Goal: Task Accomplishment & Management: Manage account settings

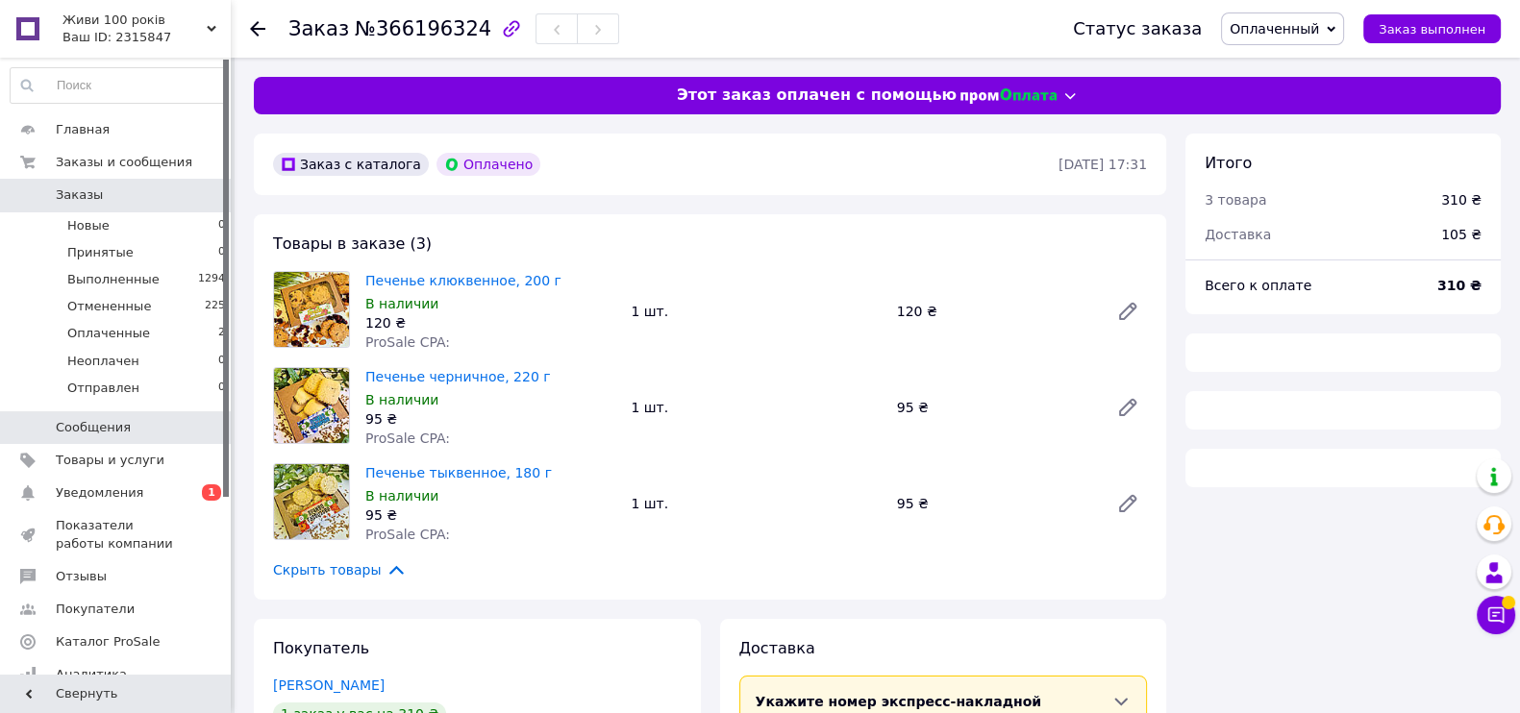
scroll to position [351, 0]
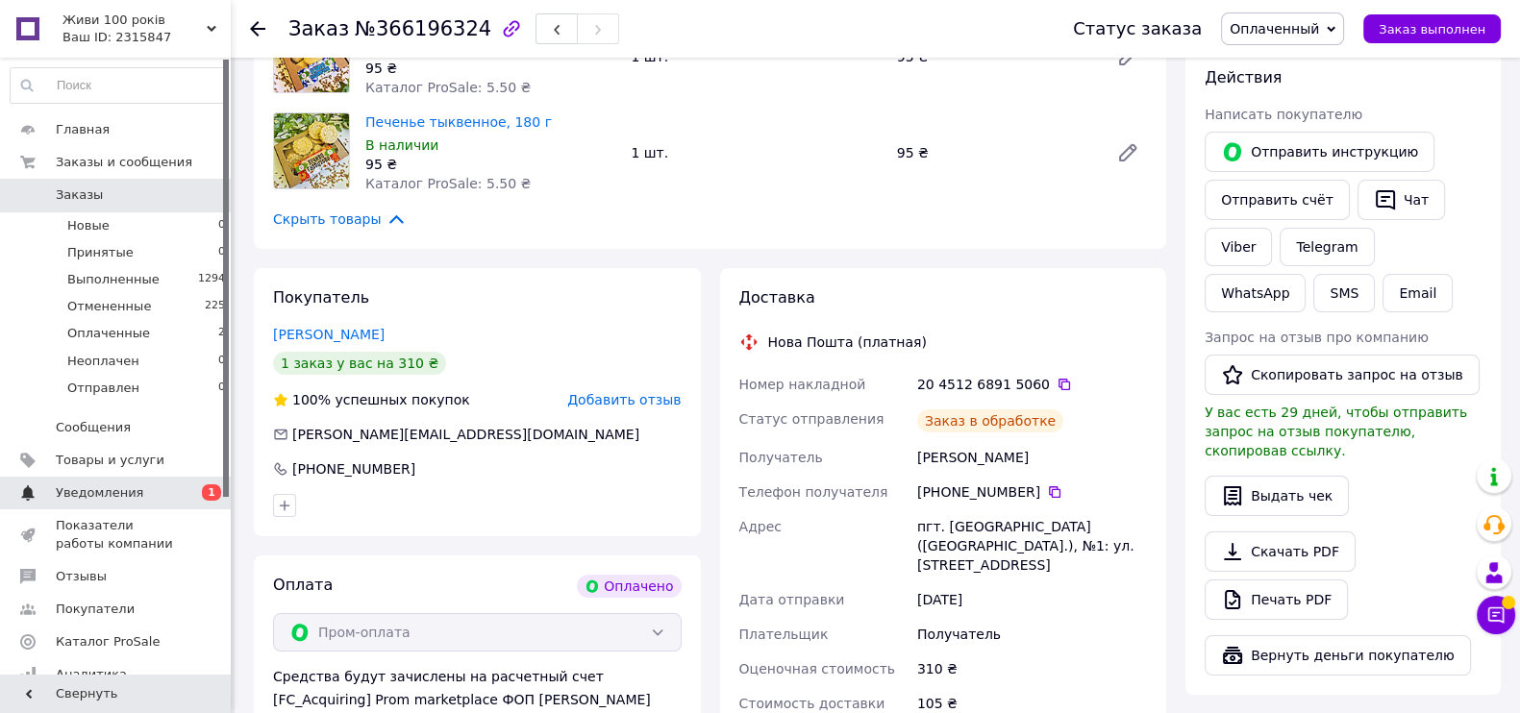
click at [144, 498] on span "Уведомления" at bounding box center [117, 492] width 122 height 17
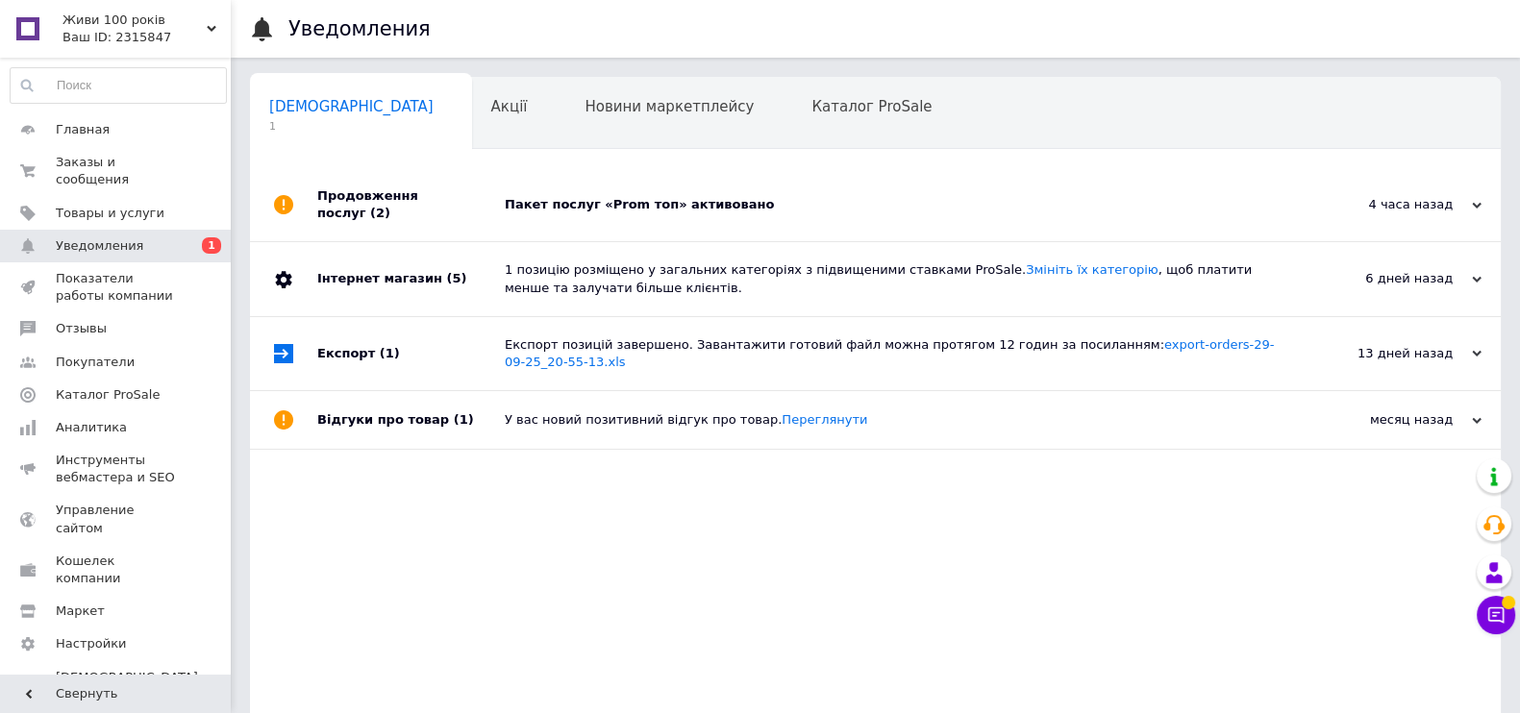
click at [699, 196] on div "Пакет послуг «Prom топ» активовано" at bounding box center [897, 204] width 784 height 17
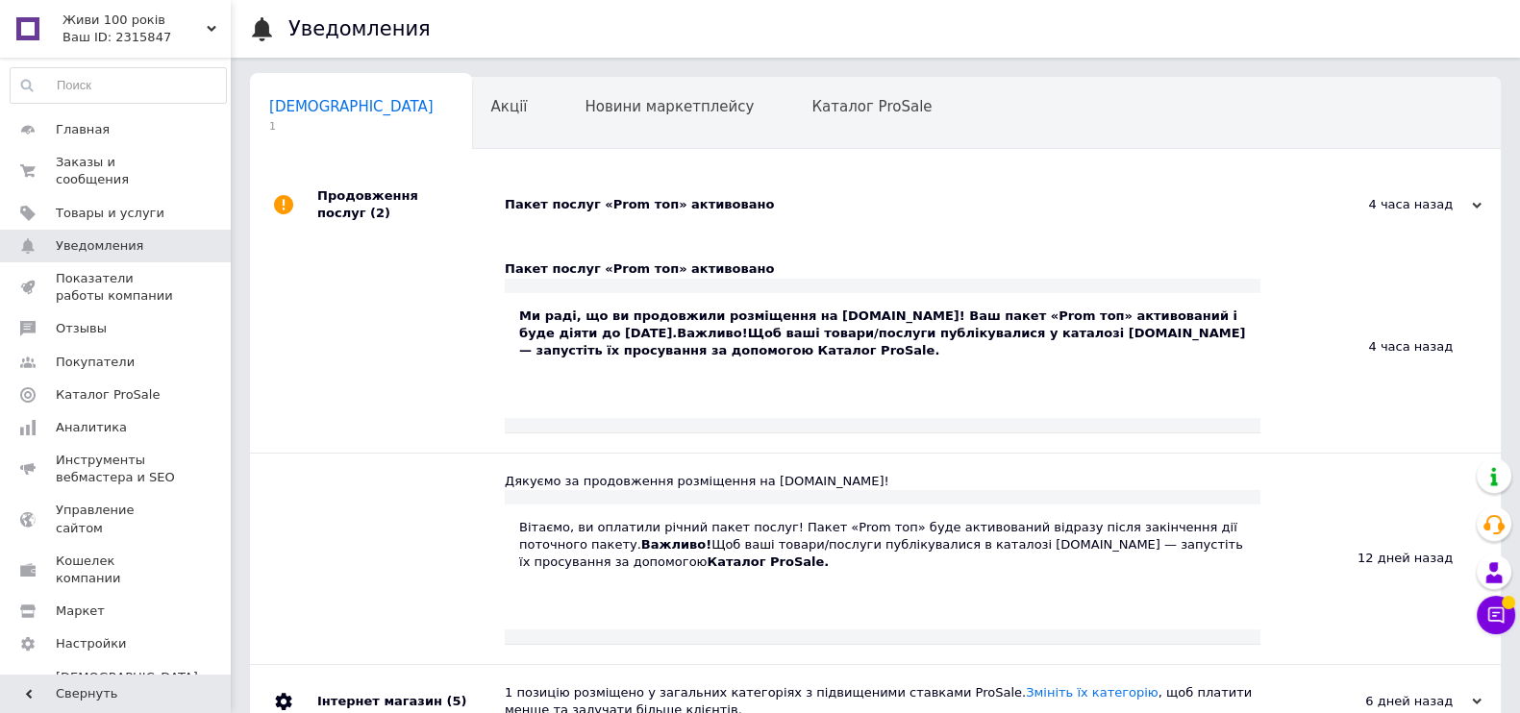
click at [620, 196] on div "Пакет послуг «Prom топ» активовано" at bounding box center [897, 204] width 784 height 17
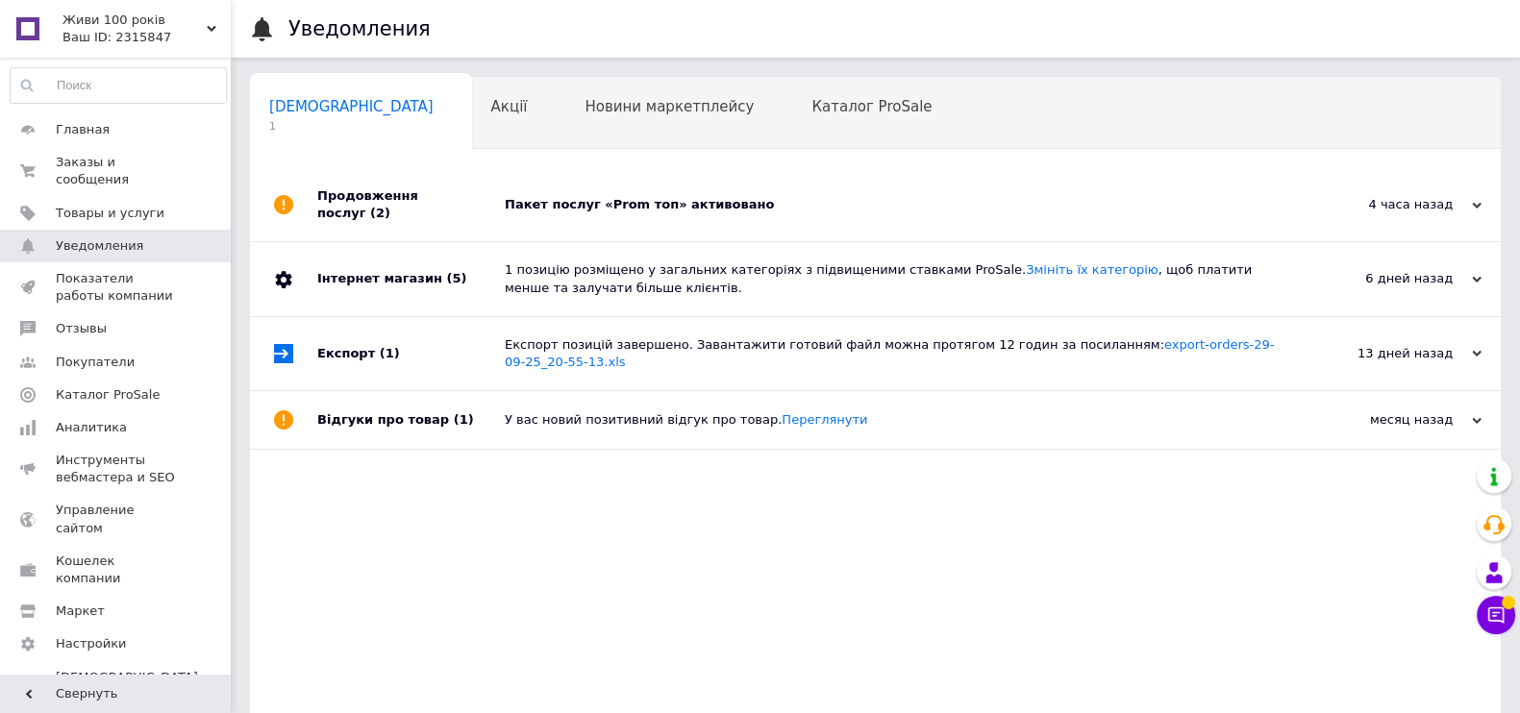
click at [620, 196] on div "Пакет послуг «Prom топ» активовано" at bounding box center [897, 204] width 784 height 17
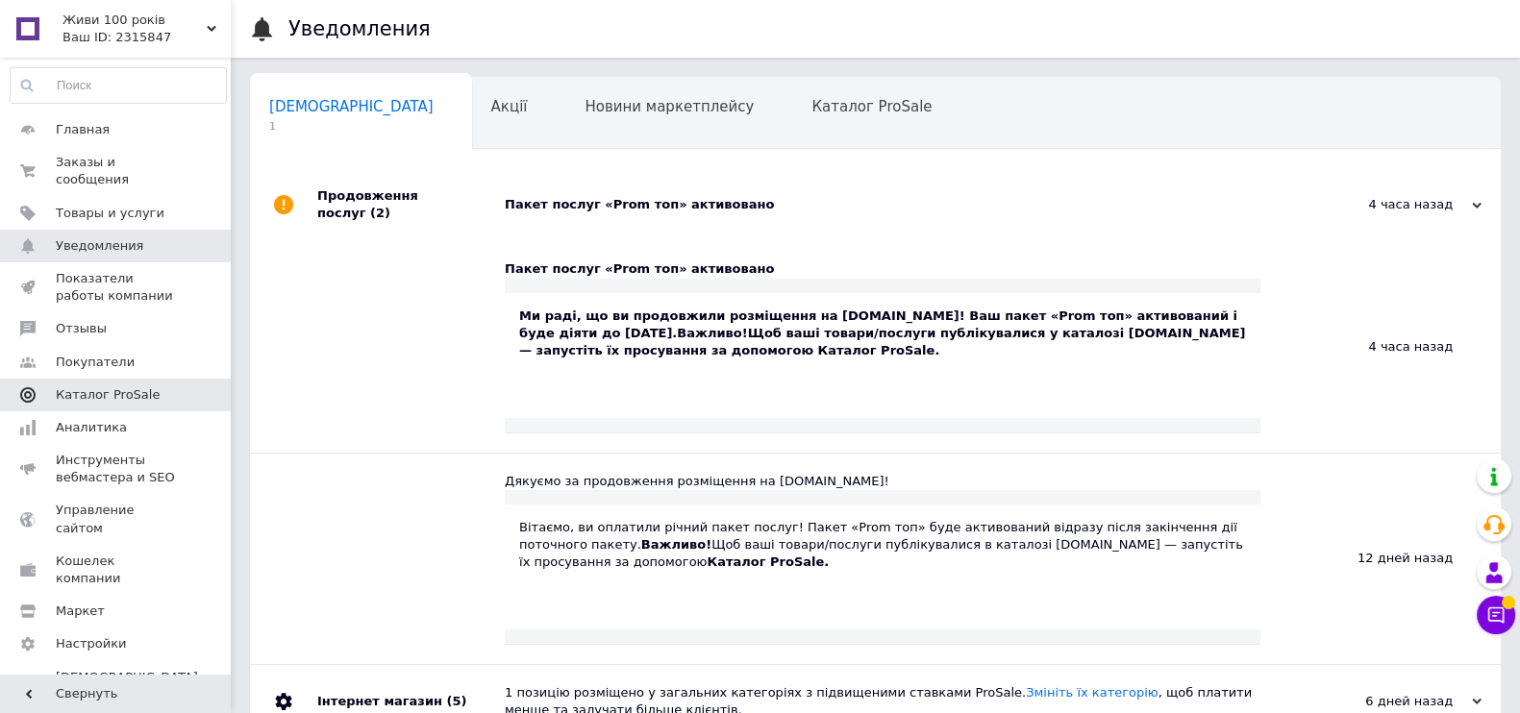
click at [107, 386] on span "Каталог ProSale" at bounding box center [108, 394] width 104 height 17
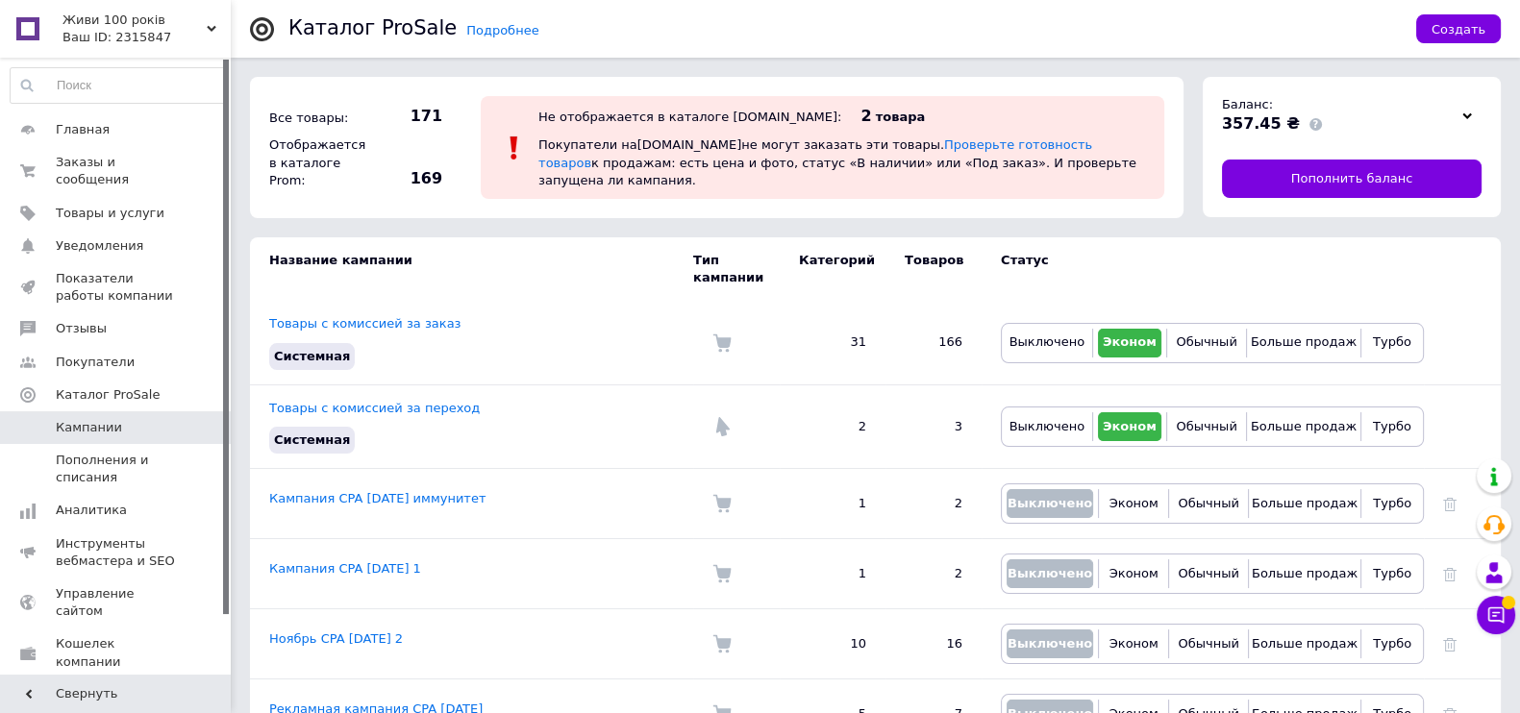
click at [1459, 112] on div at bounding box center [1466, 115] width 29 height 27
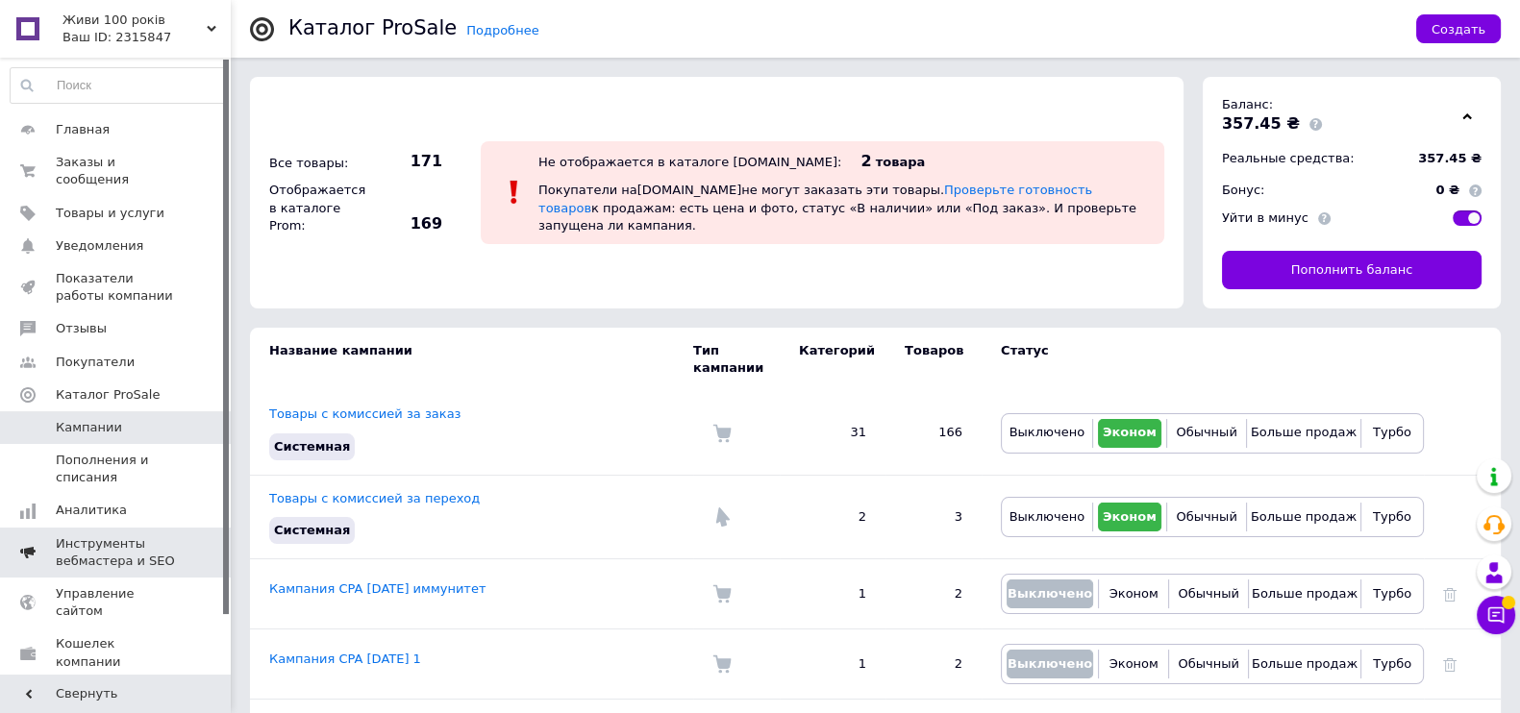
scroll to position [67, 0]
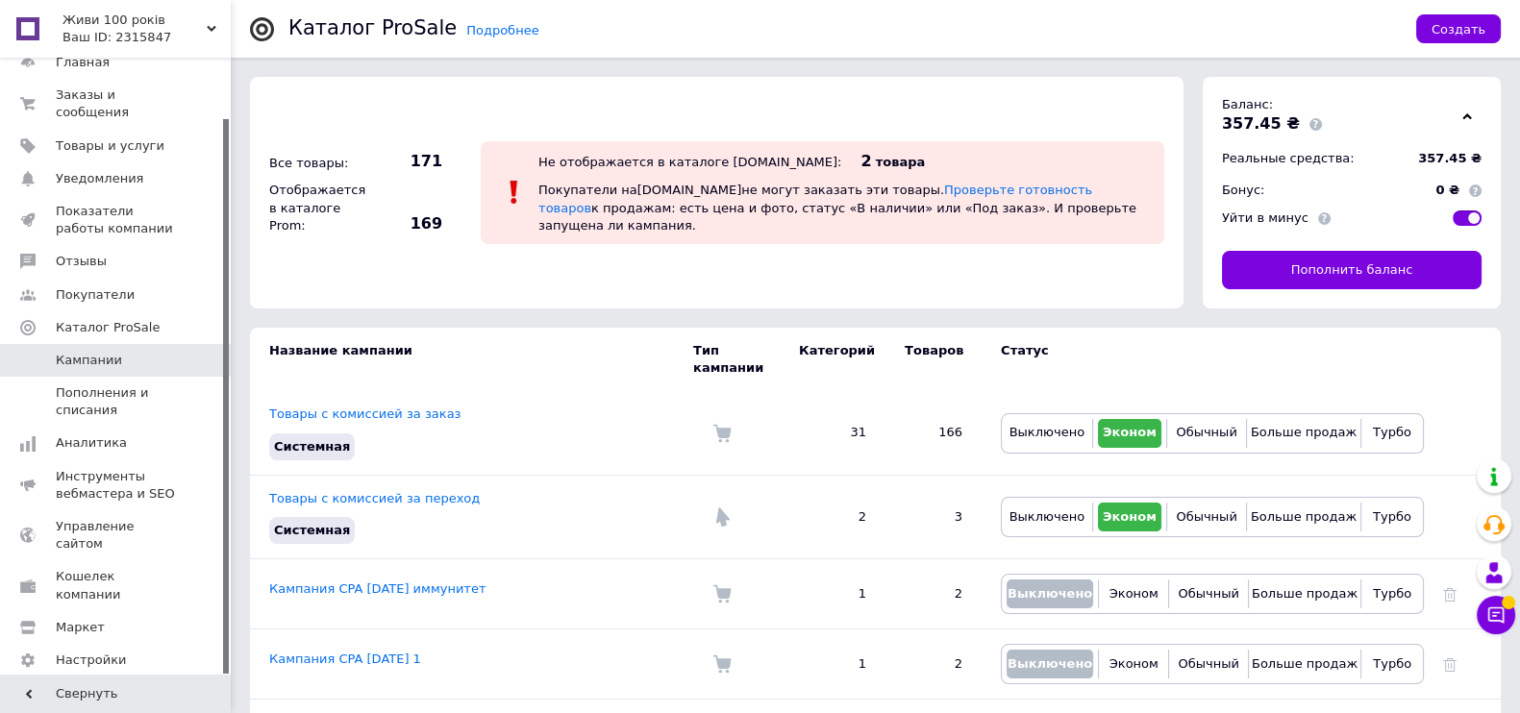
click at [83, 684] on span "Тарифы и счета Prom топ" at bounding box center [127, 710] width 142 height 53
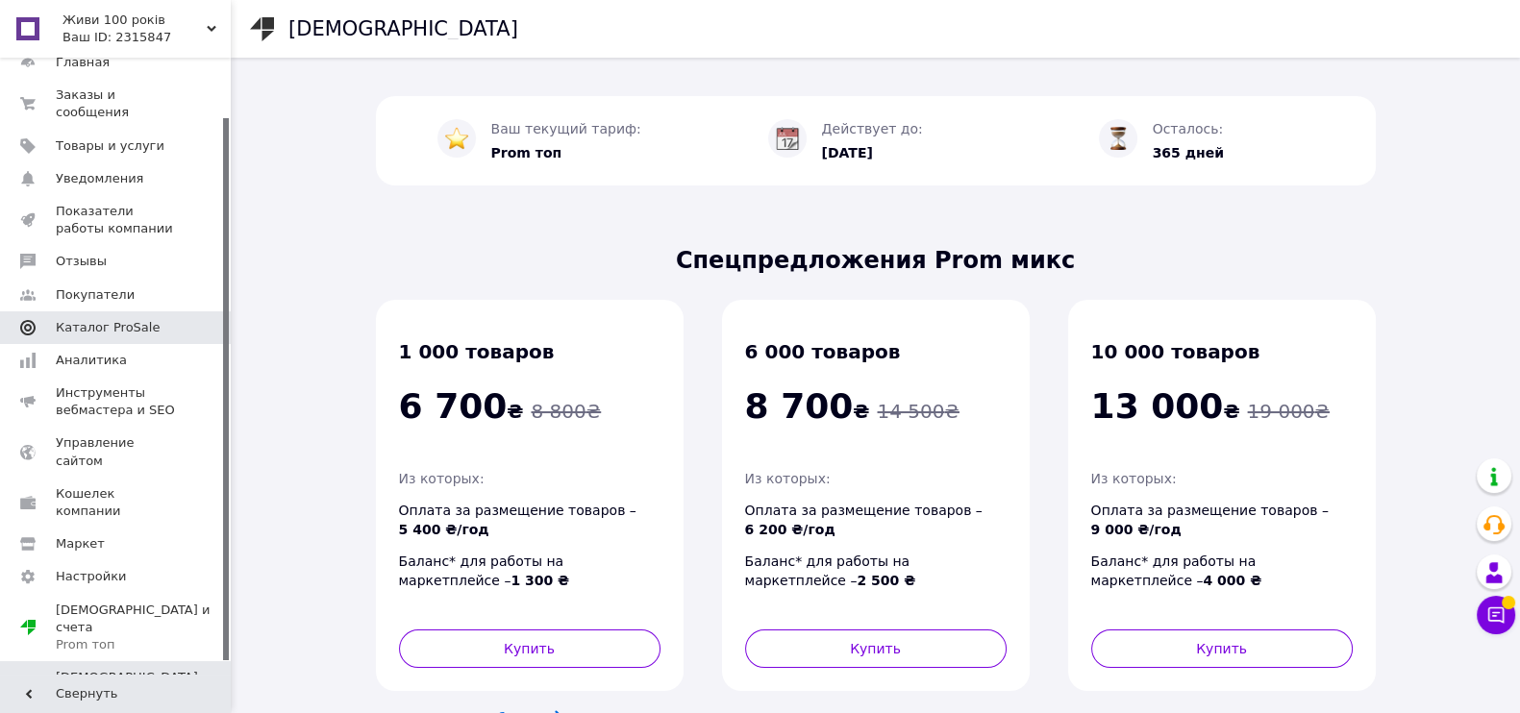
click at [106, 319] on span "Каталог ProSale" at bounding box center [108, 327] width 104 height 17
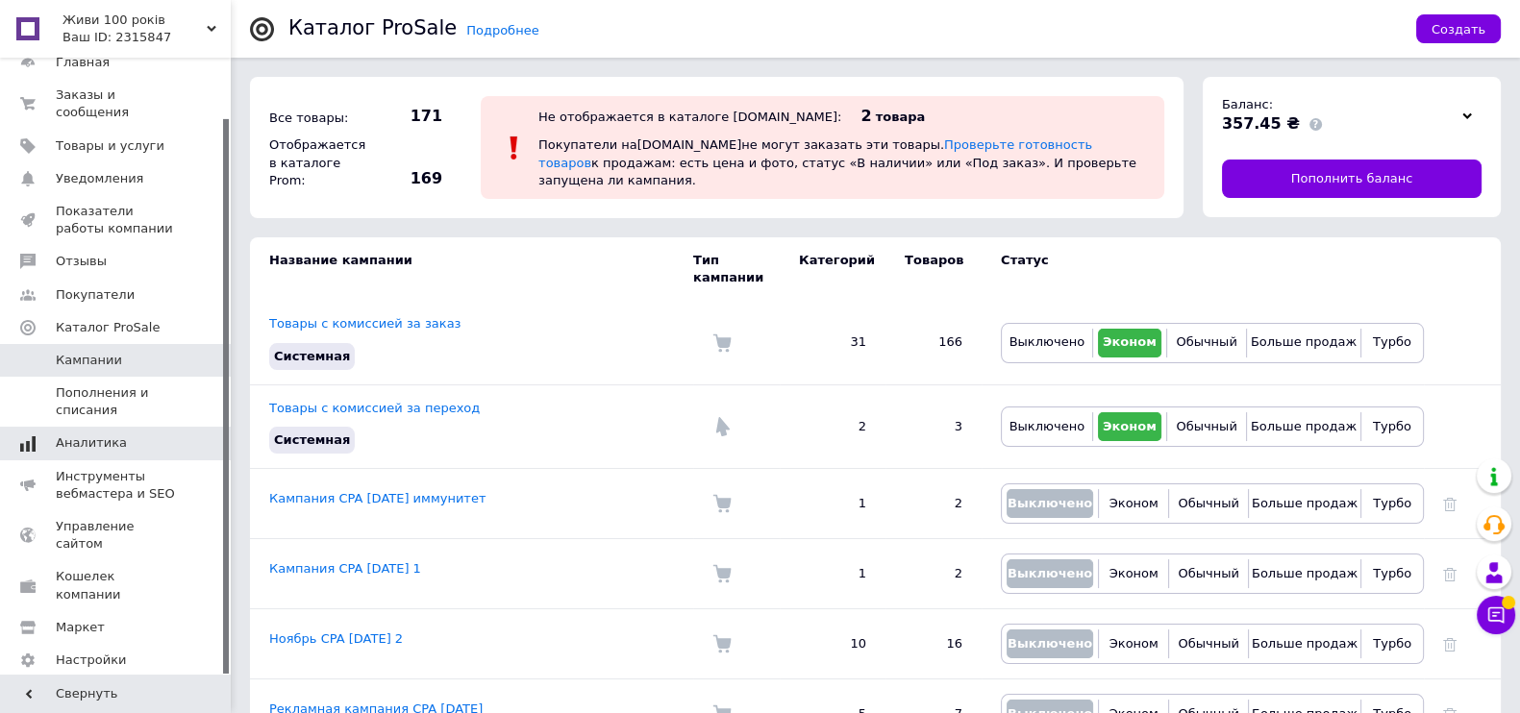
click at [92, 434] on span "Аналитика" at bounding box center [91, 442] width 71 height 17
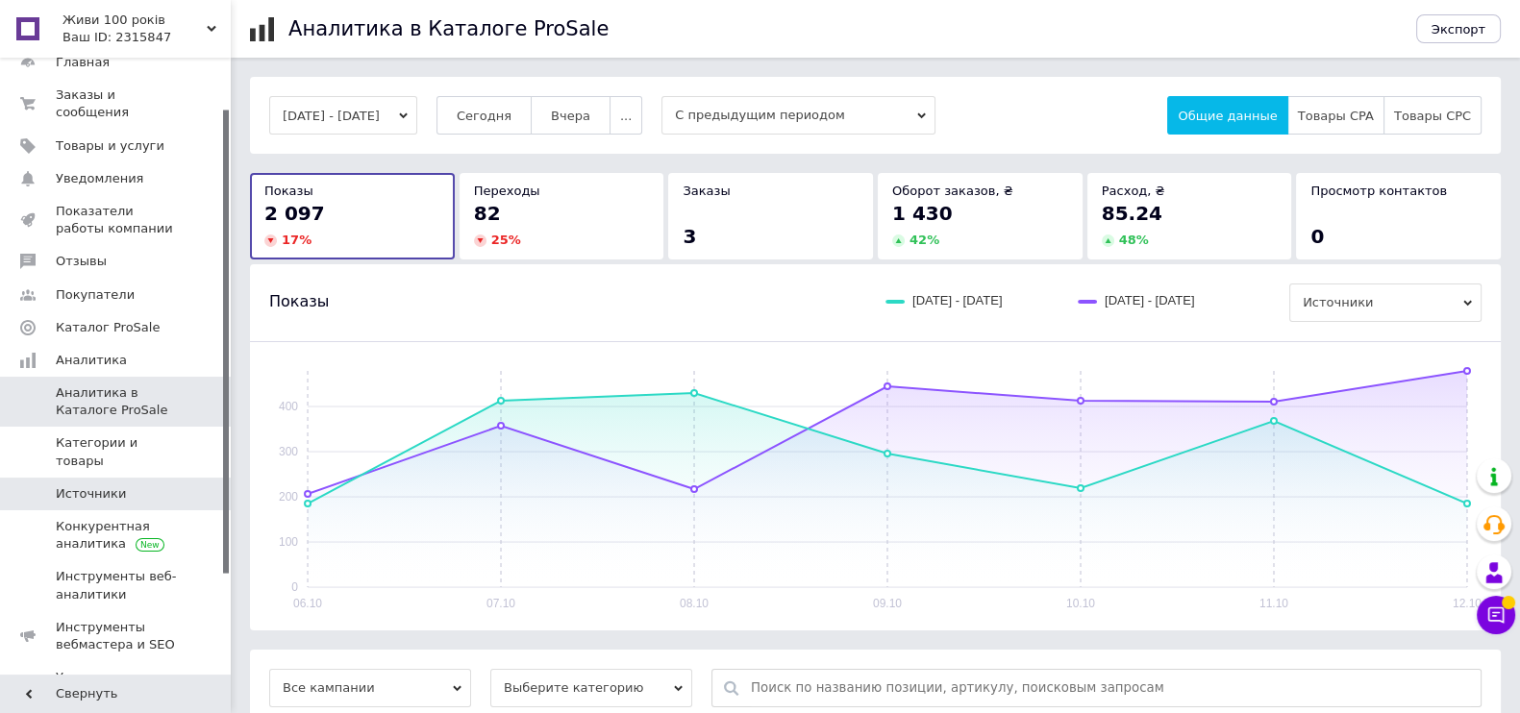
click at [103, 485] on span "Источники" at bounding box center [91, 493] width 70 height 17
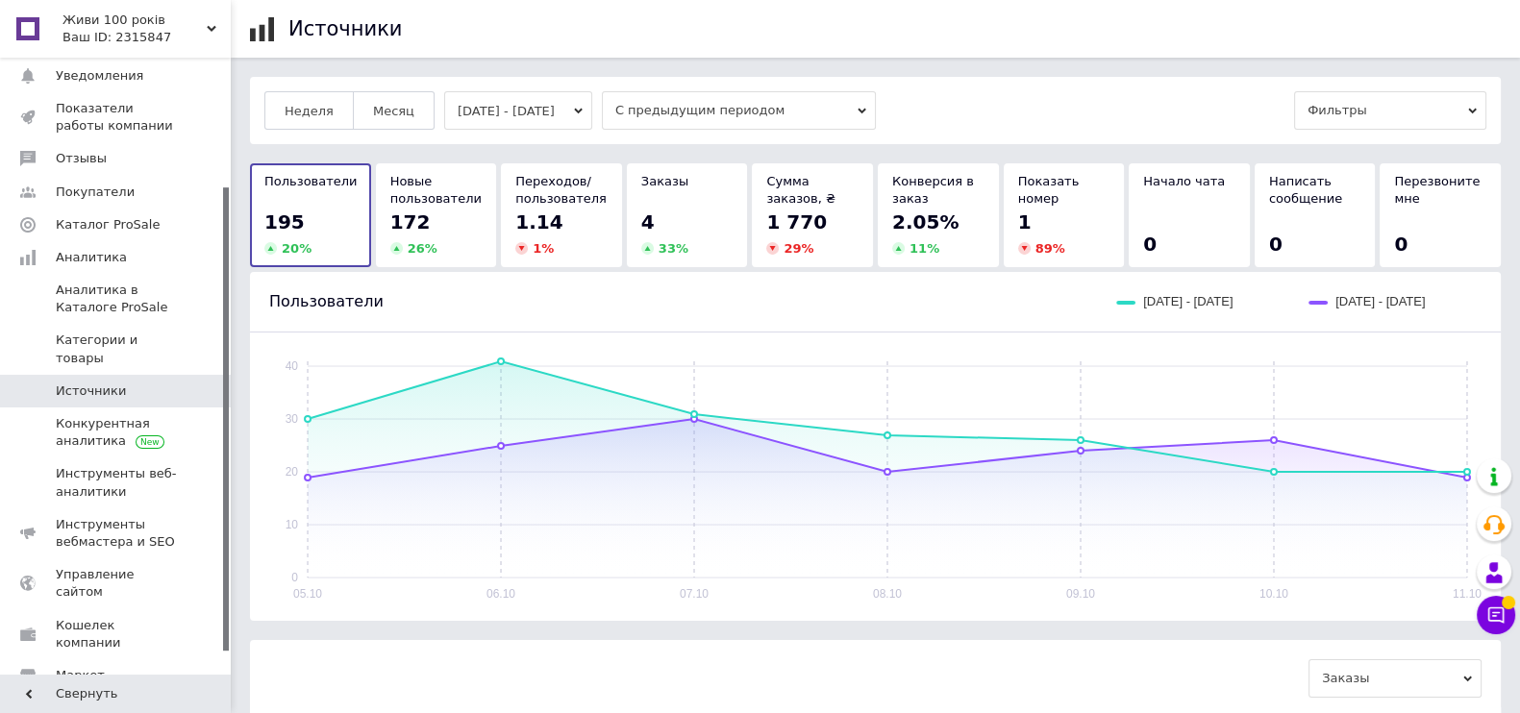
click at [550, 110] on button "05.10.2025 - 11.10.2025" at bounding box center [518, 110] width 148 height 38
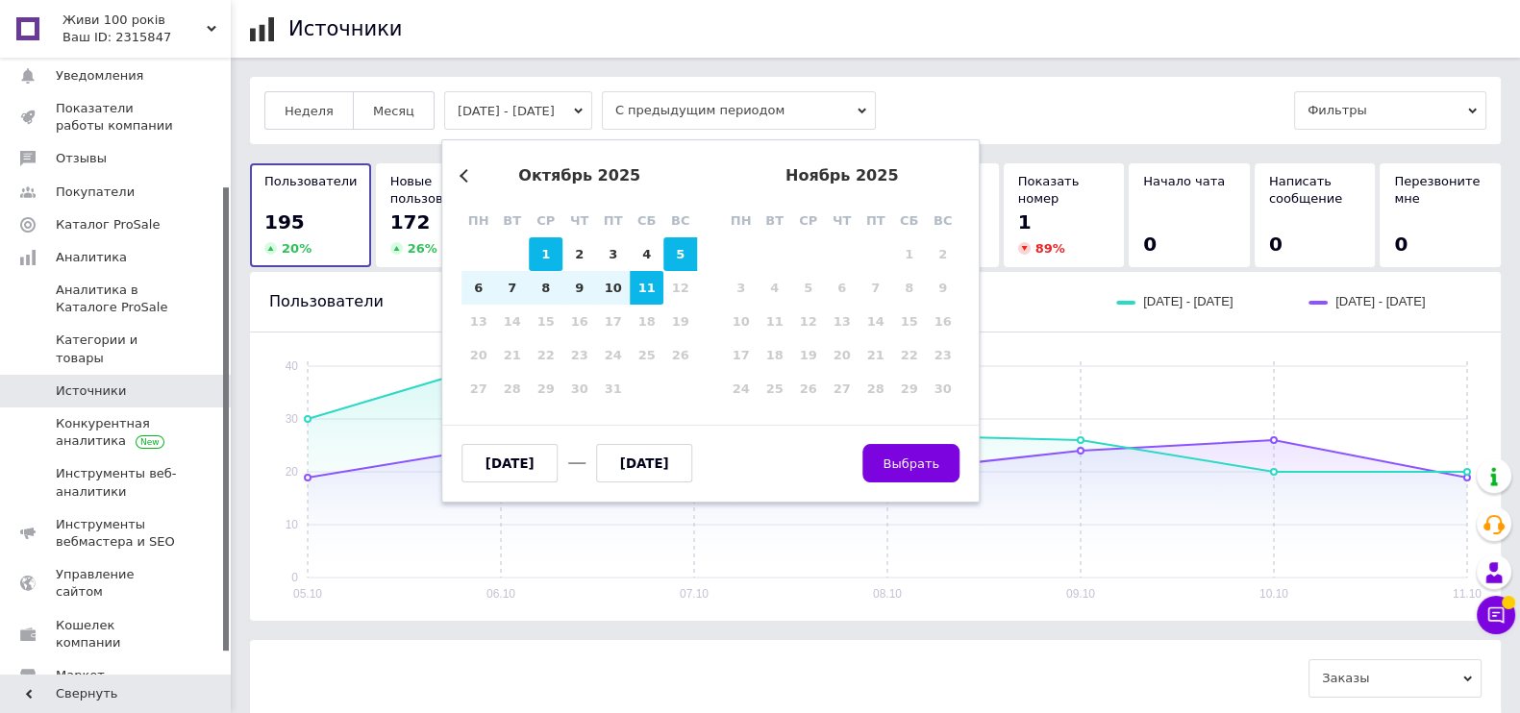
click at [548, 254] on div "1" at bounding box center [546, 254] width 34 height 34
type input "01.10.2025"
click at [644, 290] on div "11" at bounding box center [647, 288] width 34 height 34
type input "11.10.2025"
click at [875, 459] on button "Выбрать" at bounding box center [911, 463] width 97 height 38
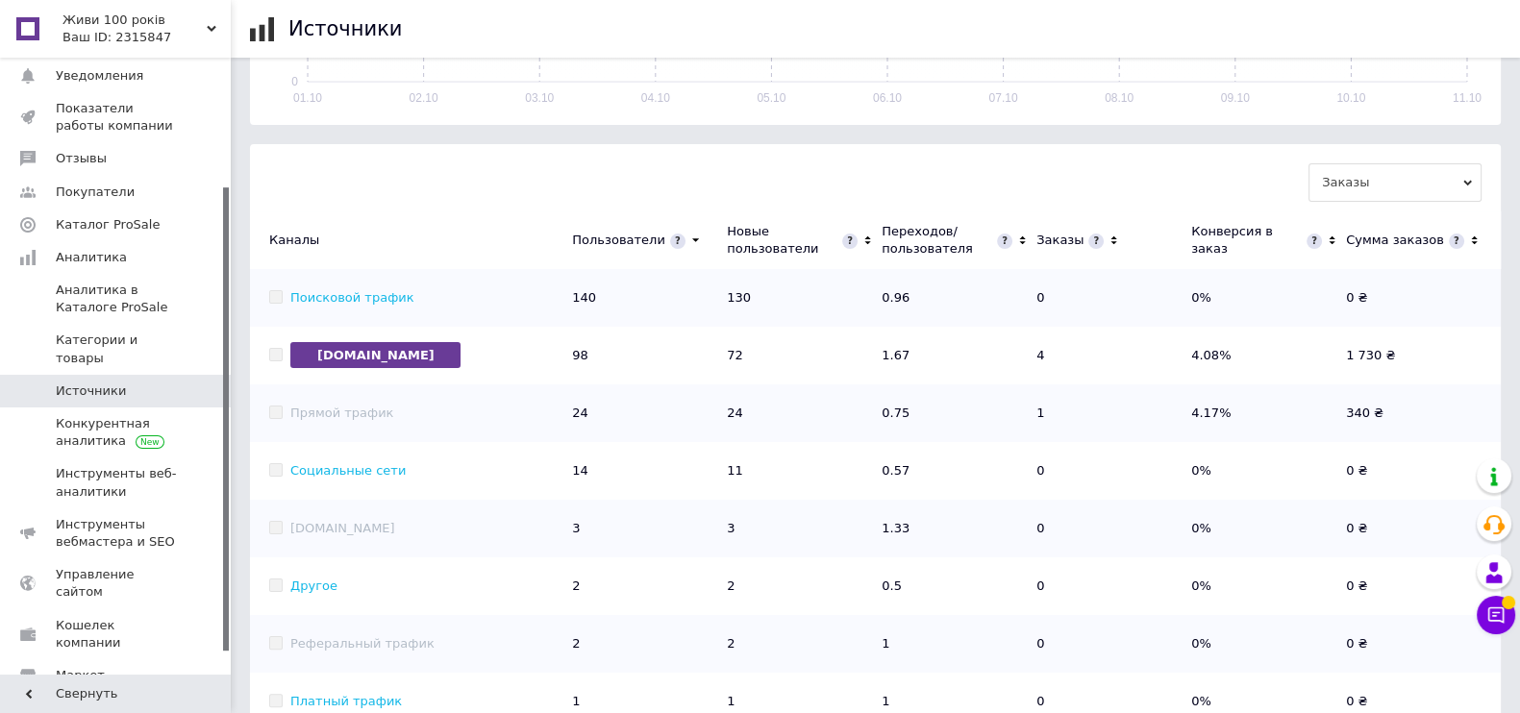
scroll to position [502, 0]
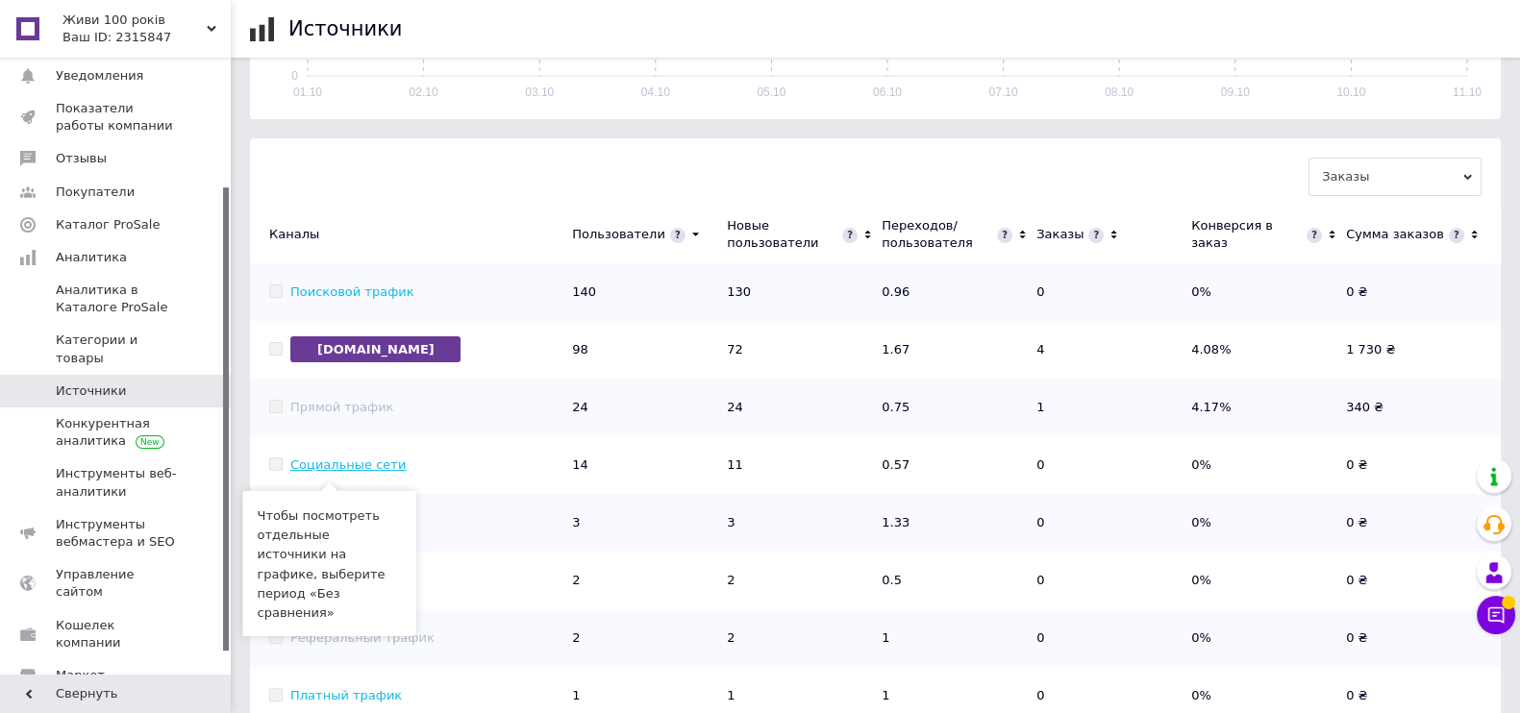
click at [367, 467] on link "Социальные сети" at bounding box center [347, 465] width 115 height 14
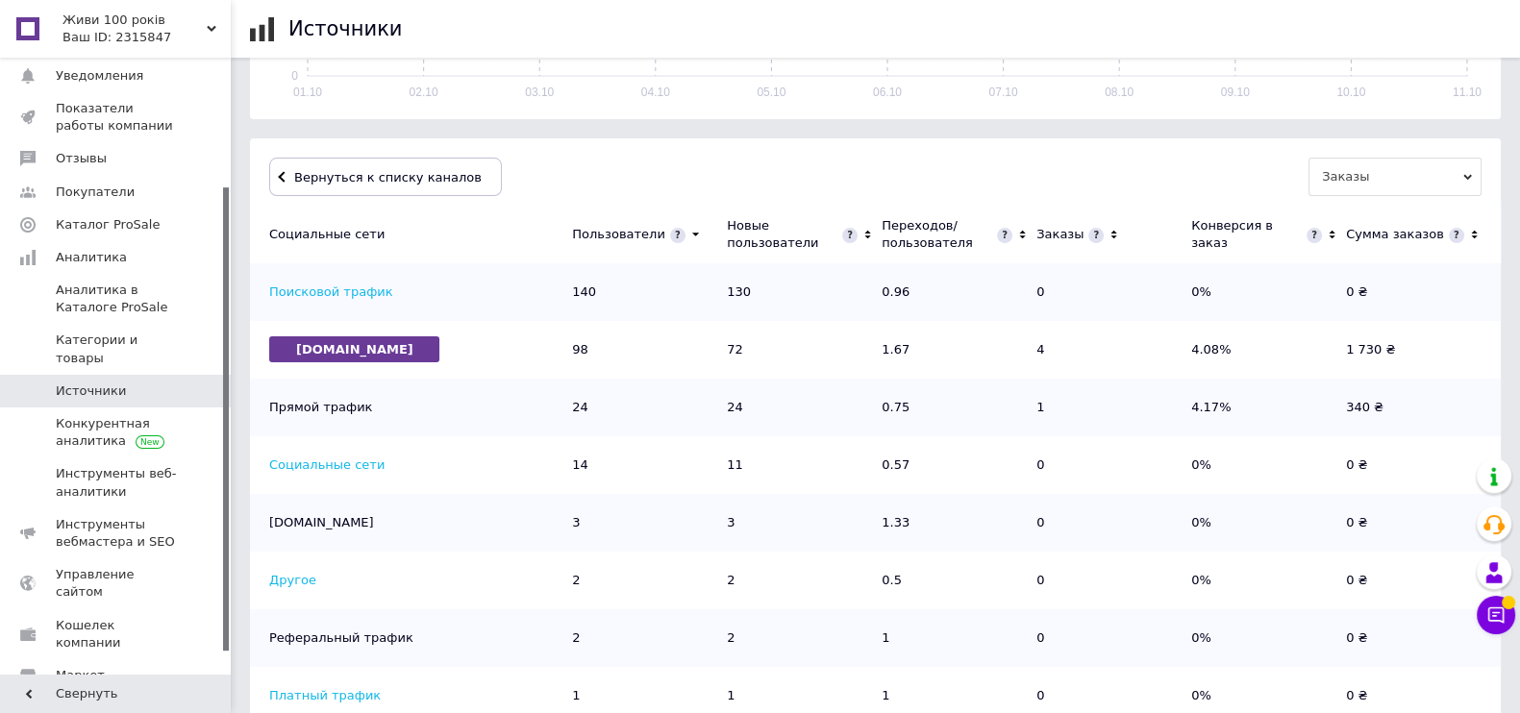
scroll to position [206, 0]
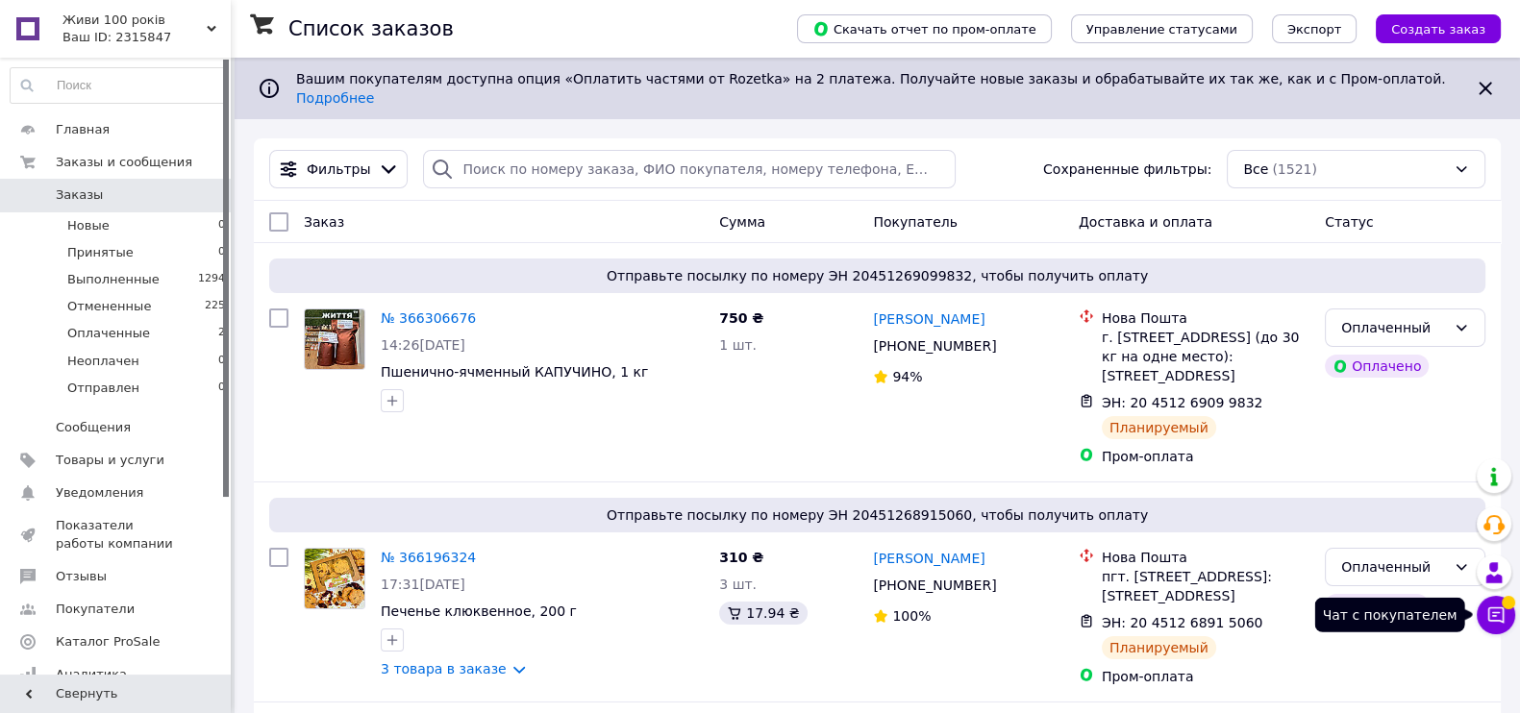
click at [1495, 618] on icon at bounding box center [1495, 615] width 19 height 19
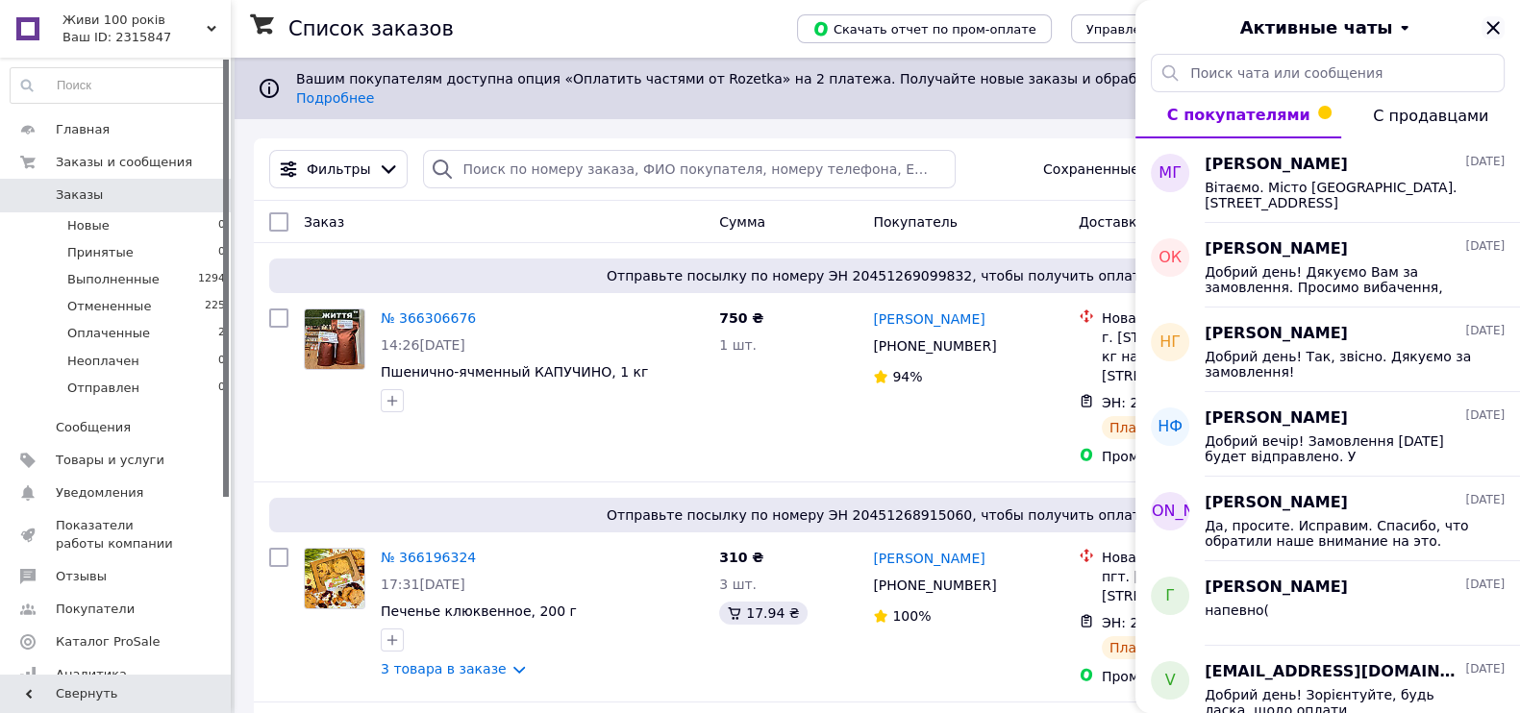
click at [1494, 18] on icon "Закрыть" at bounding box center [1492, 27] width 23 height 23
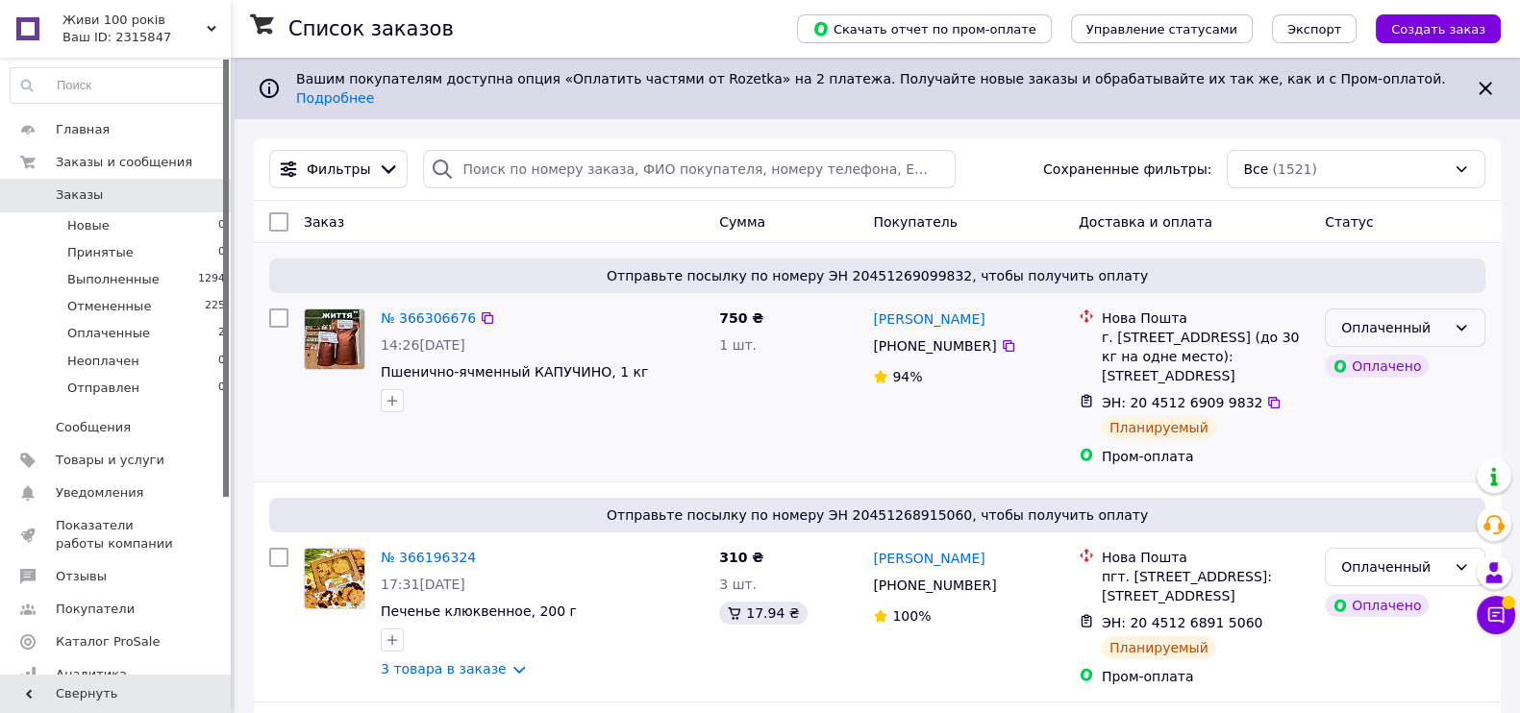
click at [1466, 320] on icon at bounding box center [1460, 327] width 15 height 15
click at [1394, 348] on li "Принят" at bounding box center [1405, 353] width 159 height 35
click at [129, 332] on span "Оплаченные" at bounding box center [108, 333] width 83 height 17
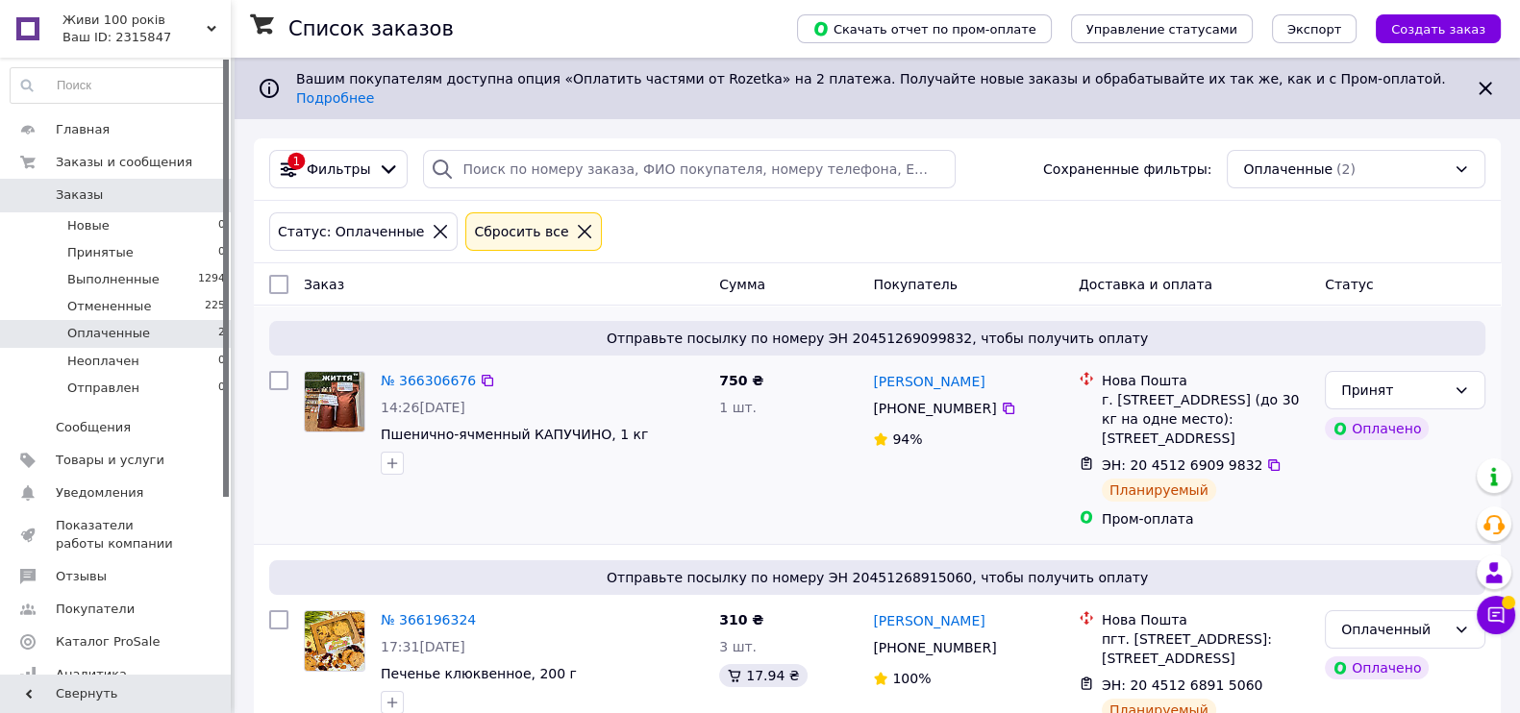
scroll to position [56, 0]
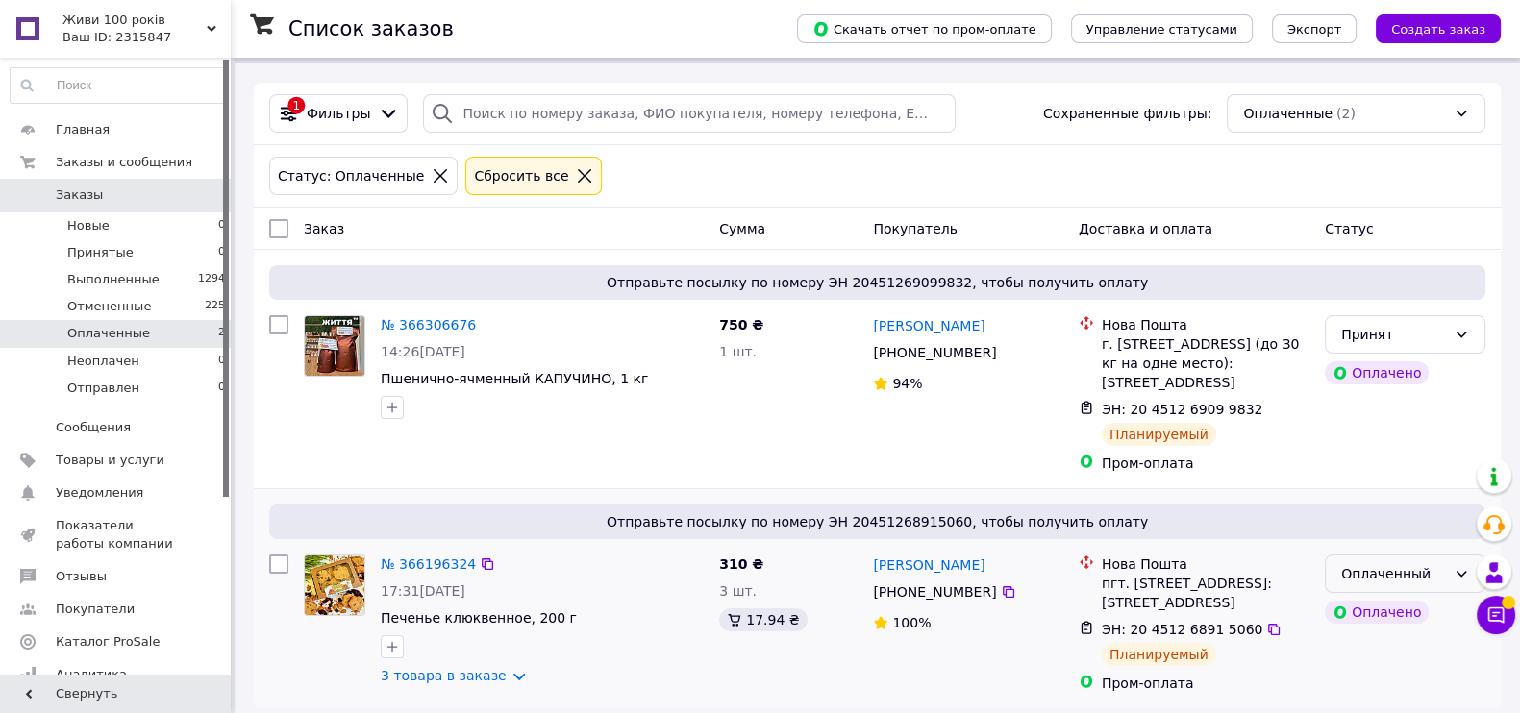
click at [1449, 555] on div "Оплаченный" at bounding box center [1405, 574] width 161 height 38
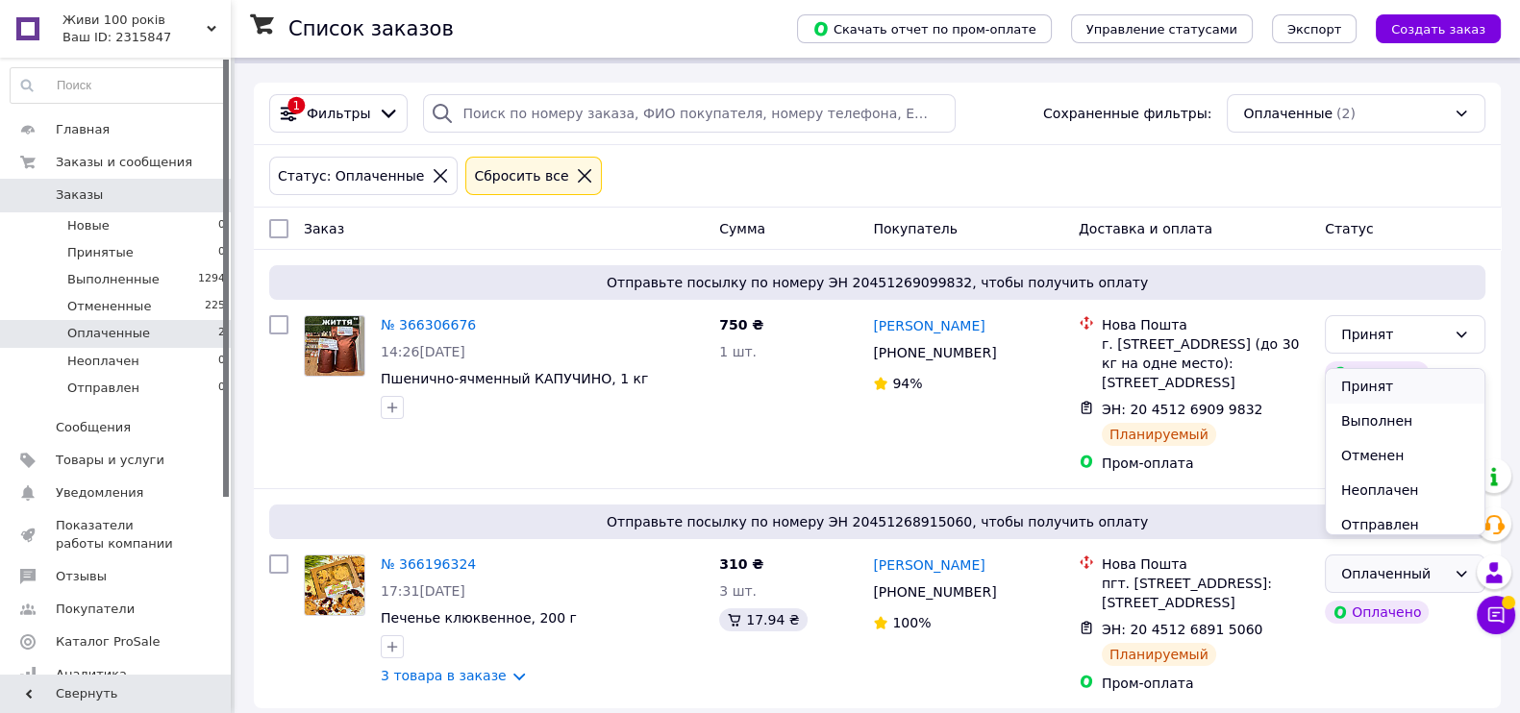
click at [1361, 381] on li "Принят" at bounding box center [1405, 386] width 159 height 35
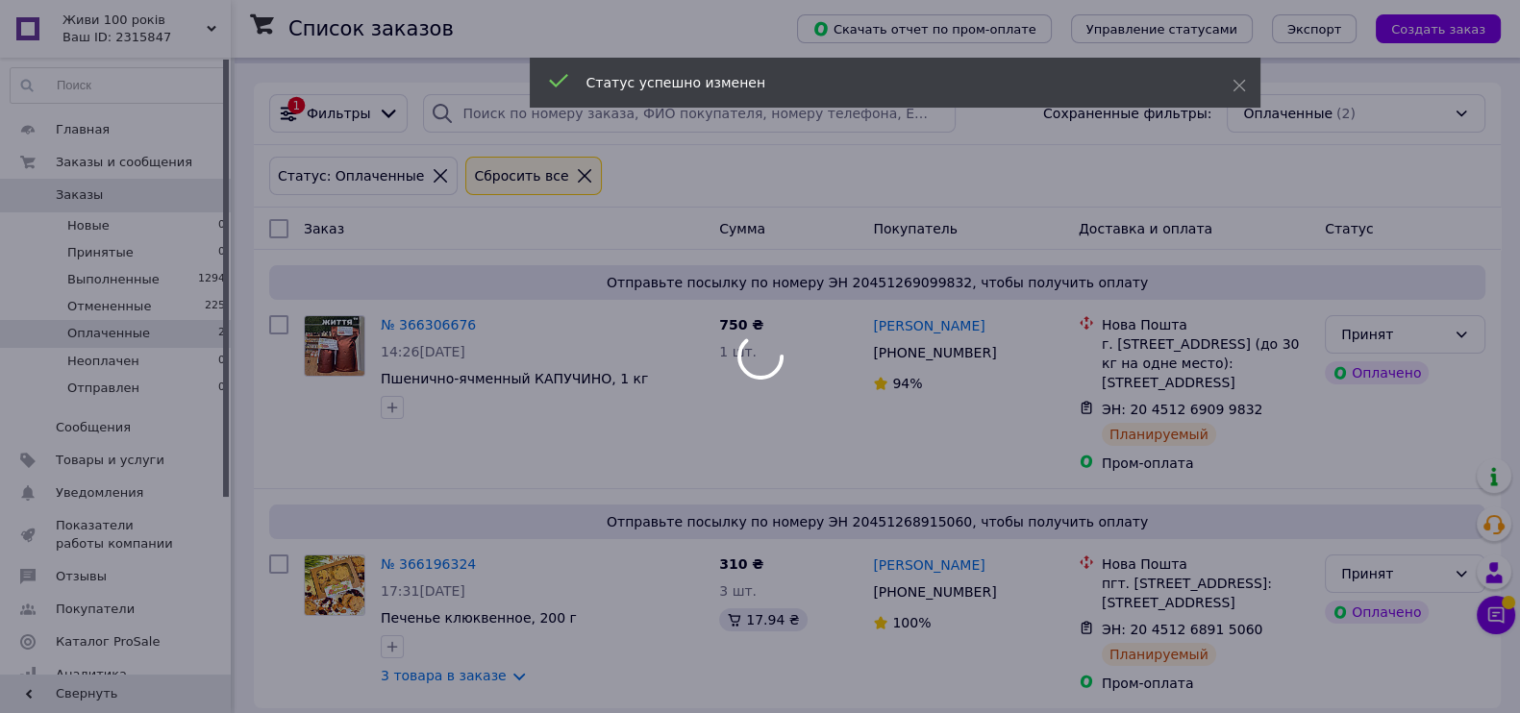
scroll to position [0, 0]
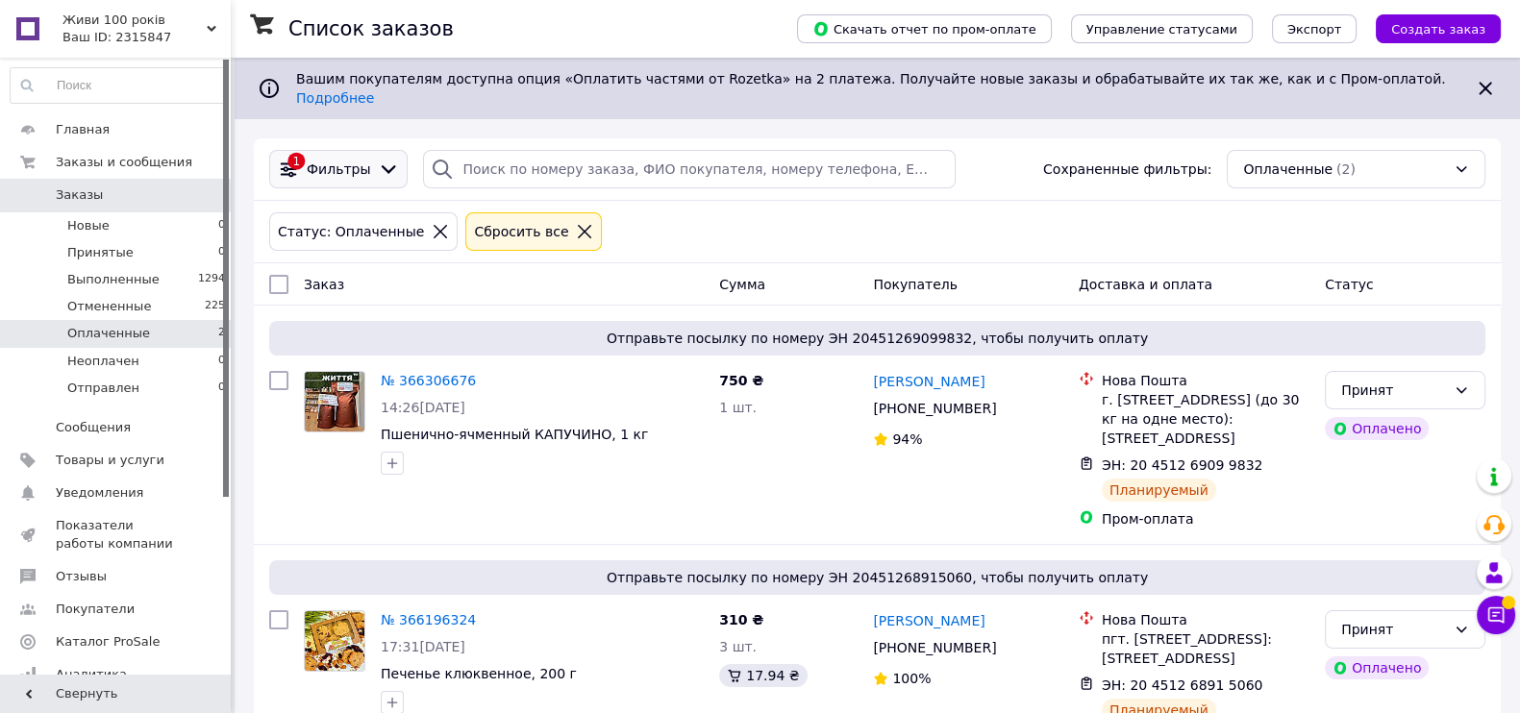
click at [328, 159] on div "1 Фильтры" at bounding box center [338, 169] width 129 height 21
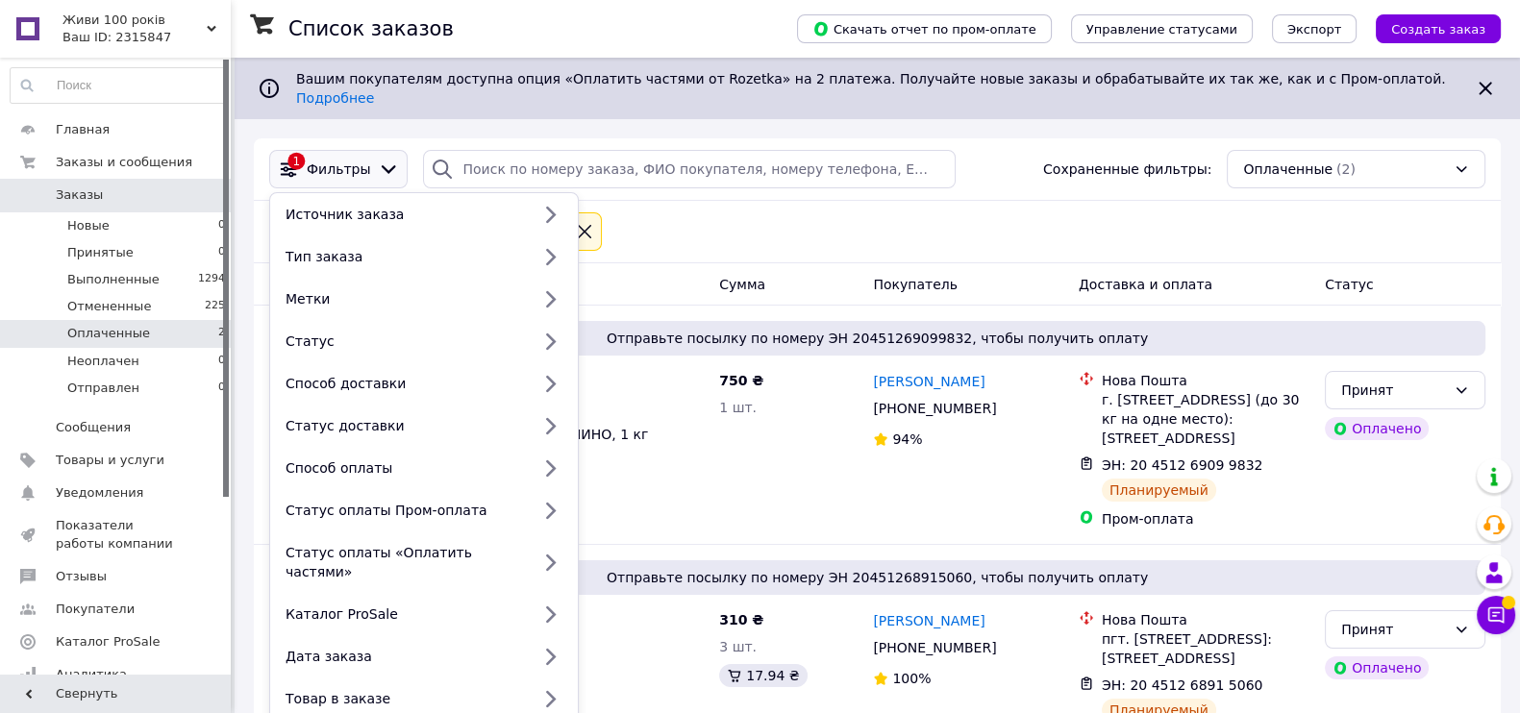
click at [328, 159] on div "1 Фильтры" at bounding box center [338, 169] width 129 height 21
